Goal: Browse casually: Explore the website without a specific task or goal

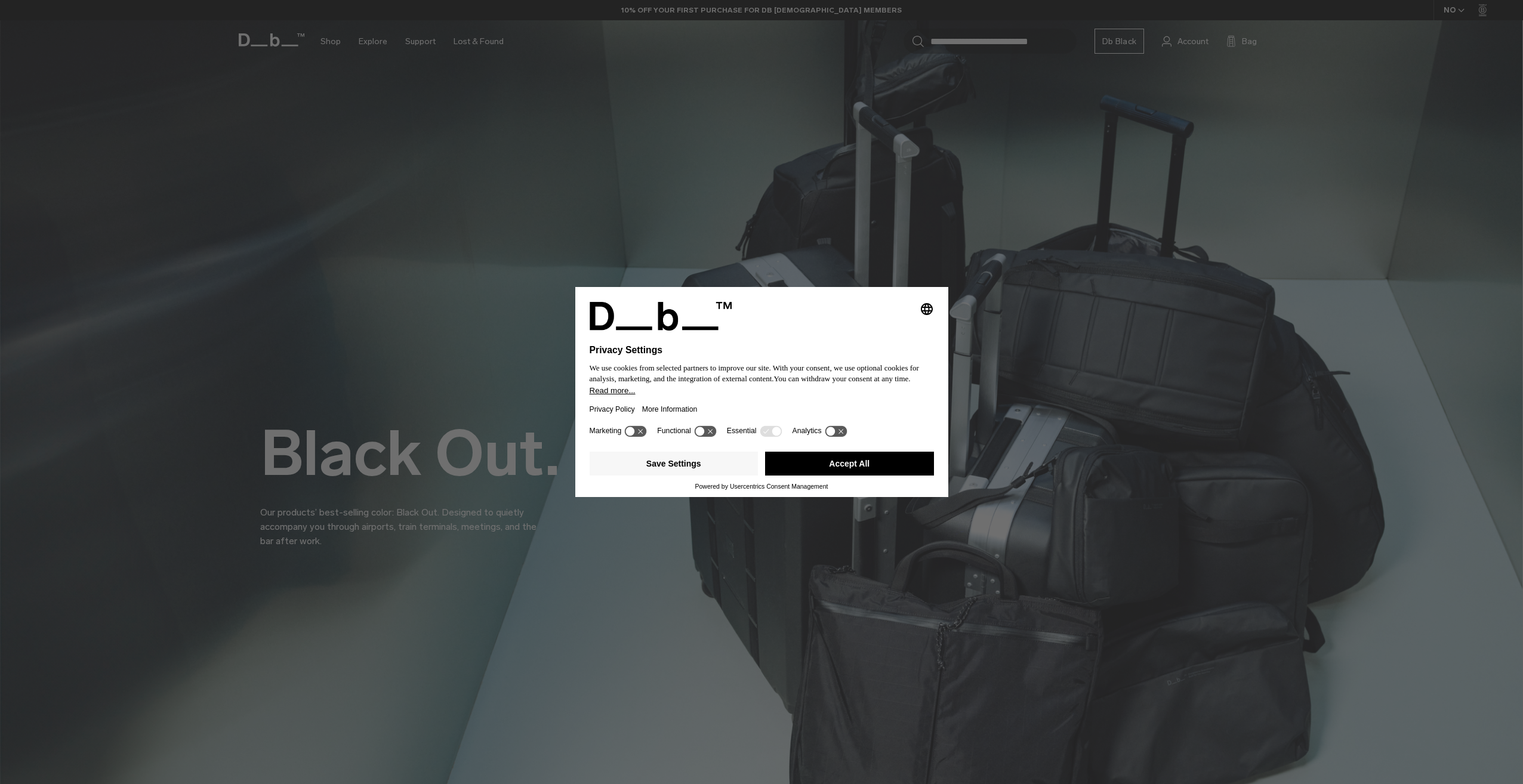
click at [840, 459] on button "Accept All" at bounding box center [849, 463] width 169 height 24
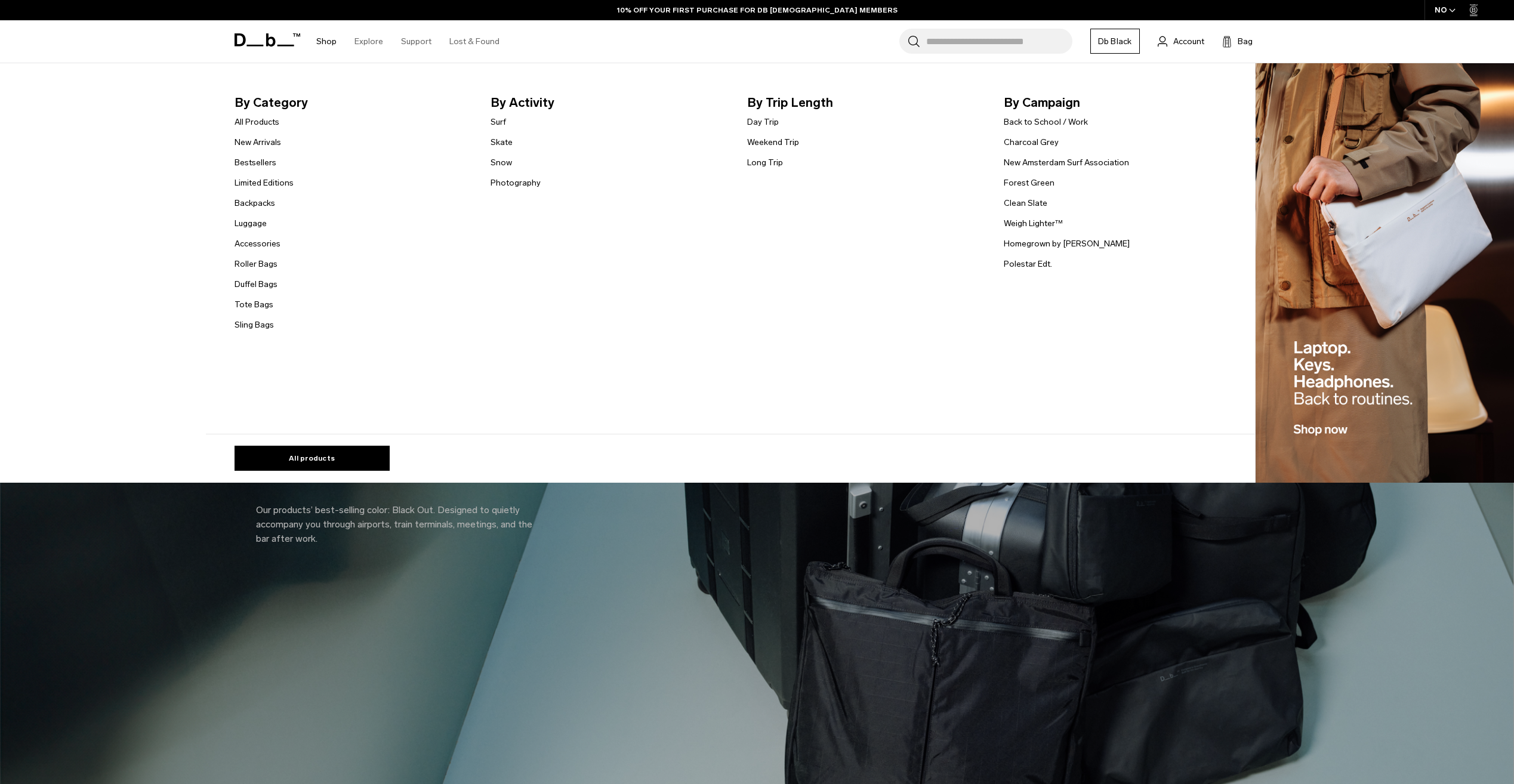
click at [319, 43] on link "Shop" at bounding box center [326, 41] width 20 height 43
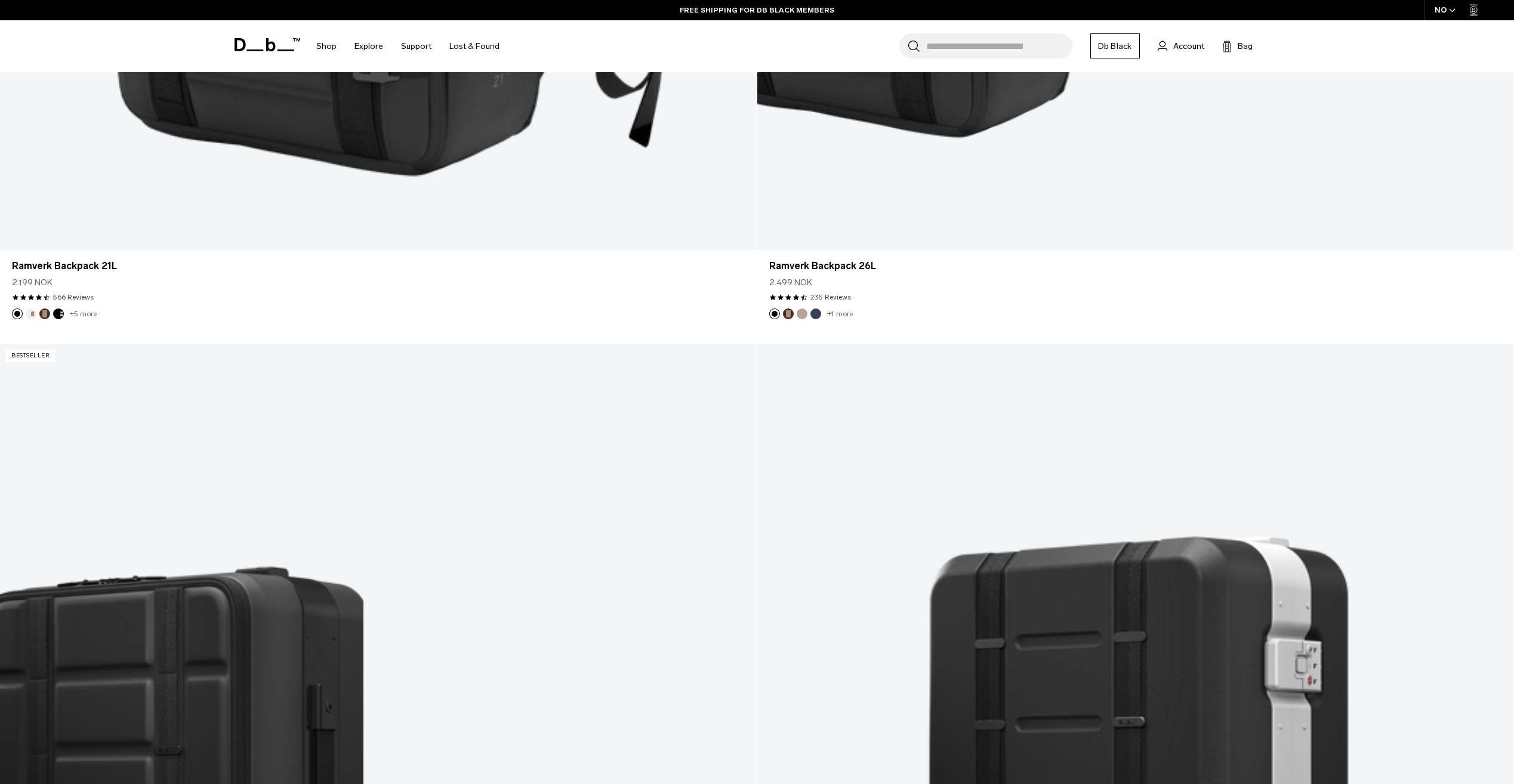
scroll to position [2137, 0]
